Goal: Task Accomplishment & Management: Manage account settings

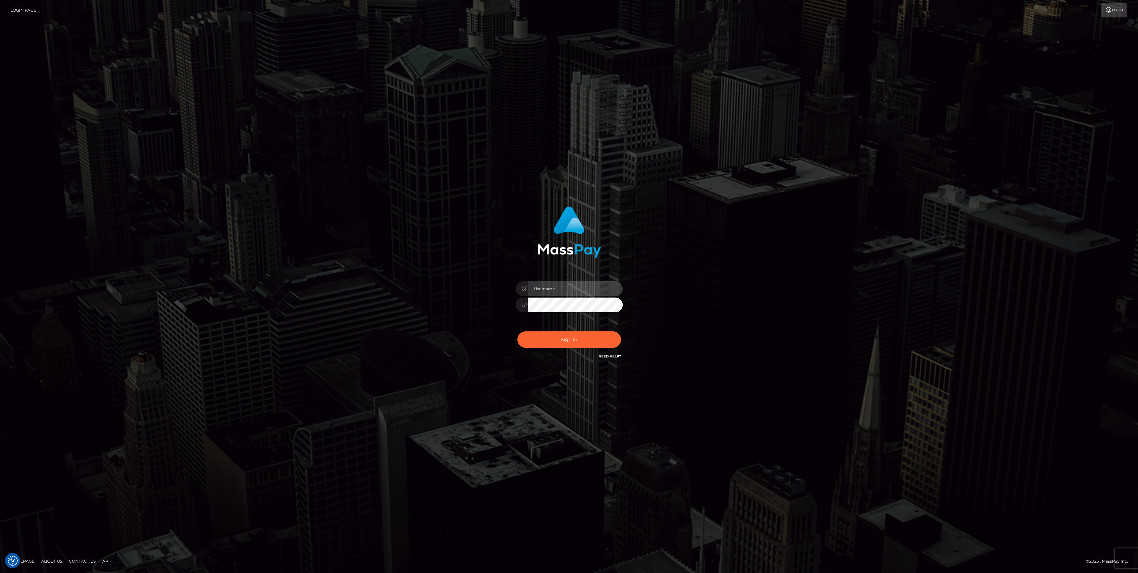
type input "bengreen"
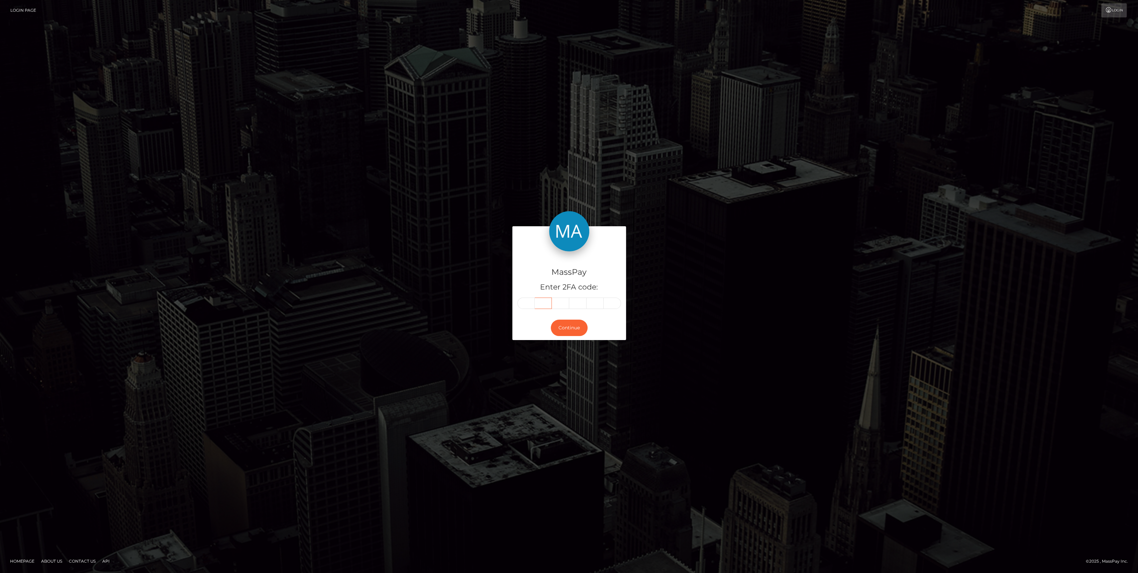
click at [536, 305] on input "text" at bounding box center [543, 302] width 17 height 11
click at [528, 305] on input "text" at bounding box center [525, 302] width 17 height 11
paste input "5"
type input "5"
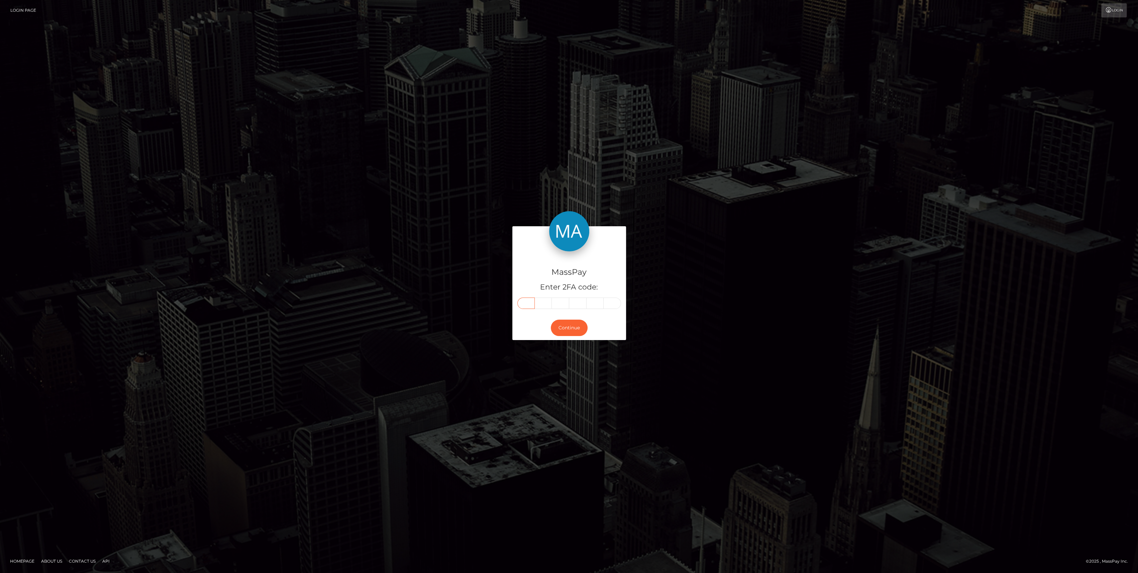
type input "1"
type input "0"
type input "3"
click at [568, 333] on button "Continue" at bounding box center [569, 327] width 37 height 16
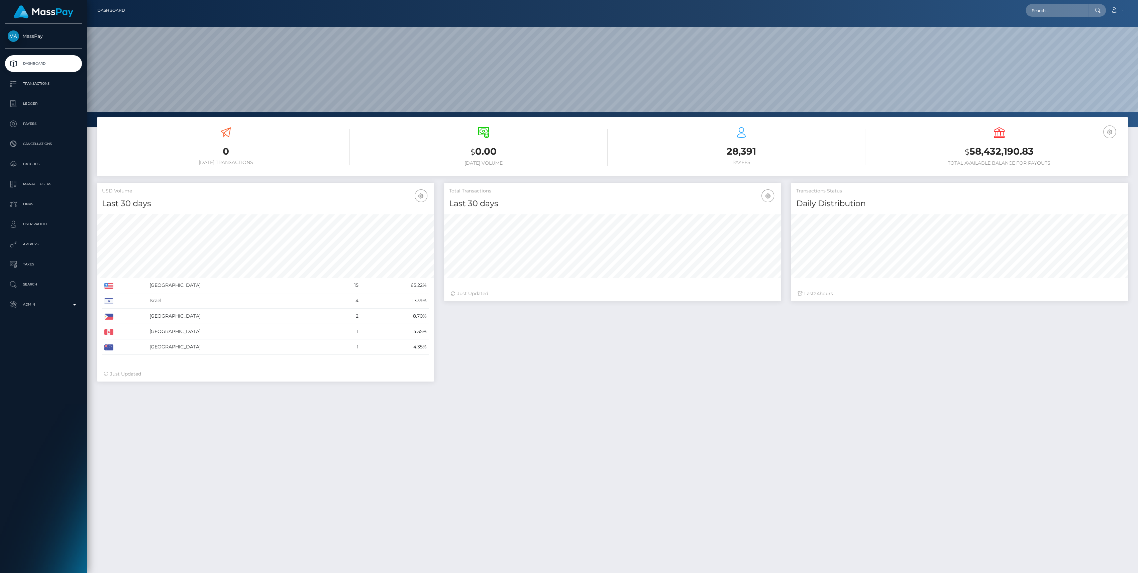
scroll to position [118, 337]
